Goal: Use online tool/utility: Utilize a website feature to perform a specific function

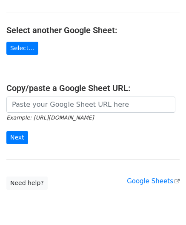
scroll to position [85, 0]
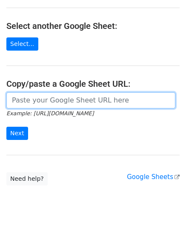
click at [29, 98] on input "url" at bounding box center [90, 100] width 169 height 16
paste input "https://docs.google.com/spreadsheets/d/1wMDaPvUl-RQ6IZVbMUzyoi-m8XPLoghWeF9oVOi…"
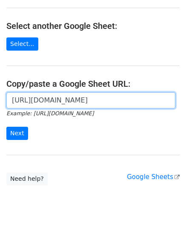
scroll to position [0, 190]
type input "https://docs.google.com/spreadsheets/d/1wMDaPvUl-RQ6IZVbMUzyoi-m8XPLoghWeF9oVOi…"
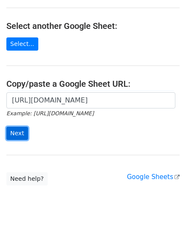
click at [18, 132] on input "Next" at bounding box center [17, 133] width 22 height 13
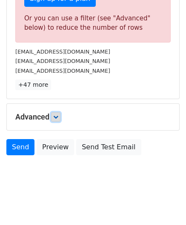
click at [57, 115] on icon at bounding box center [55, 117] width 5 height 5
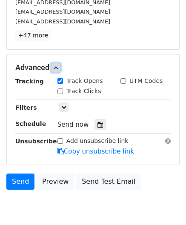
scroll to position [345, 0]
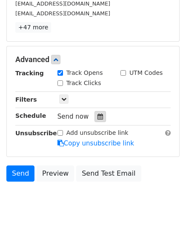
click at [98, 114] on icon at bounding box center [101, 117] width 6 height 6
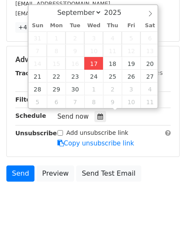
type input "[DATE] 12:00"
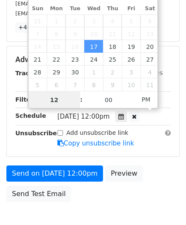
paste input "3"
type input "3"
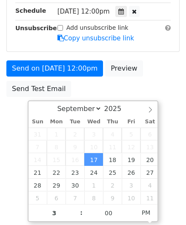
type input "[DATE] 15:00"
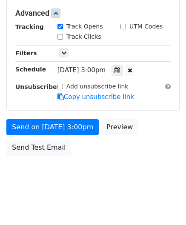
scroll to position [391, 0]
